Goal: Information Seeking & Learning: Check status

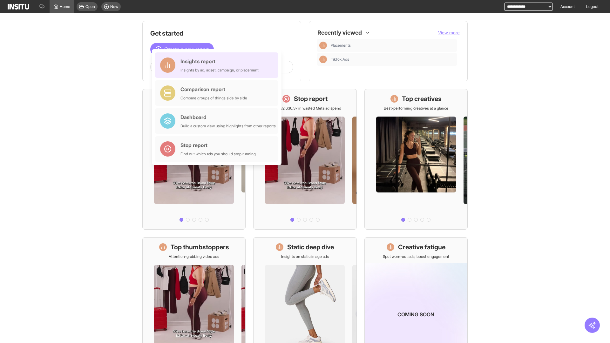
click at [218, 65] on div "Insights report Insights by ad, adset, campaign, or placement" at bounding box center [219, 64] width 78 height 15
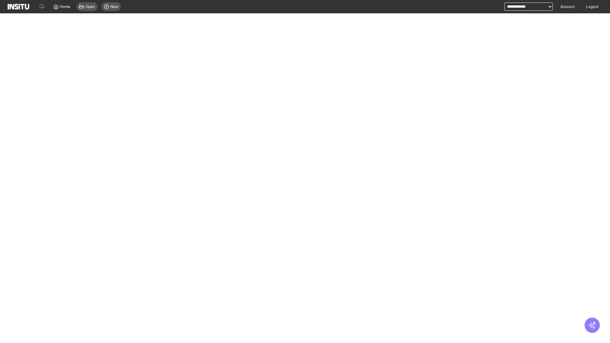
select select "**"
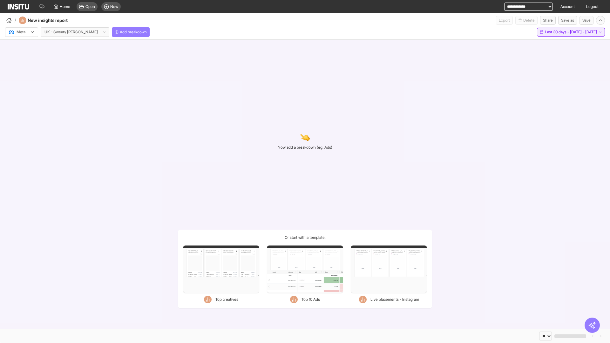
click at [562, 32] on span "Last 30 days - [DATE] - [DATE]" at bounding box center [571, 32] width 52 height 5
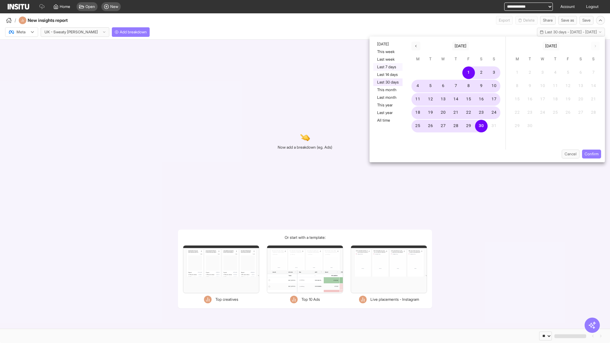
click at [387, 67] on button "Last 7 days" at bounding box center [387, 67] width 29 height 8
